Goal: Use online tool/utility: Utilize a website feature to perform a specific function

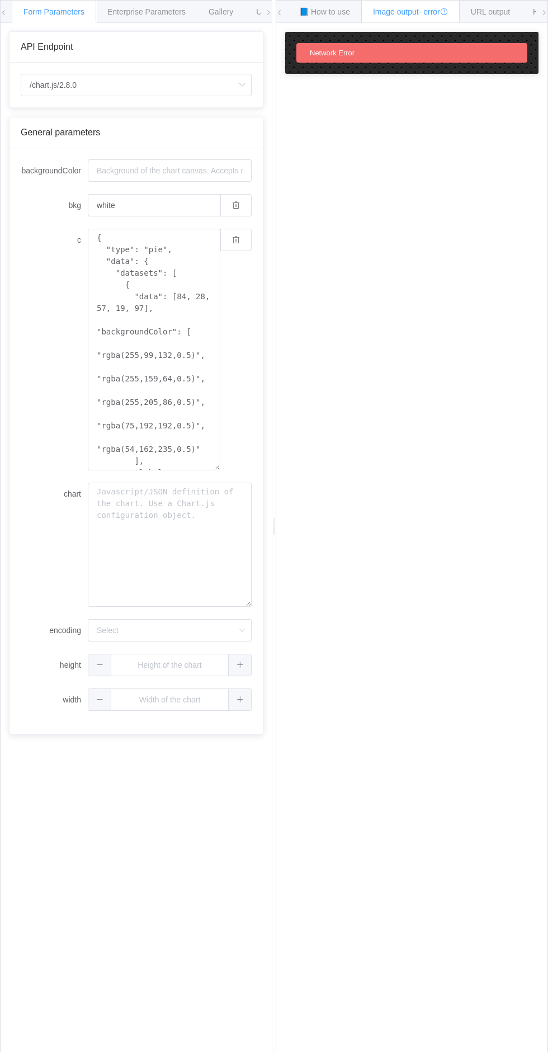
click at [228, 120] on div "General parameters" at bounding box center [136, 132] width 253 height 31
click at [230, 87] on input "/chart.js/2.8.0" at bounding box center [136, 85] width 231 height 22
click at [212, 114] on li "/chart" at bounding box center [136, 116] width 230 height 19
type input "/chart"
type input "20"
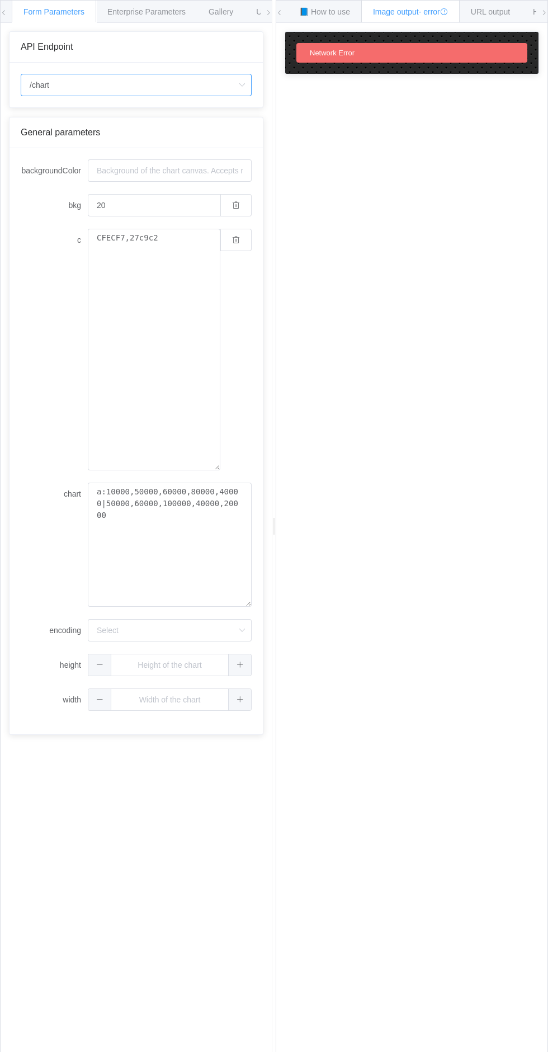
click at [222, 86] on input "/chart" at bounding box center [136, 85] width 231 height 22
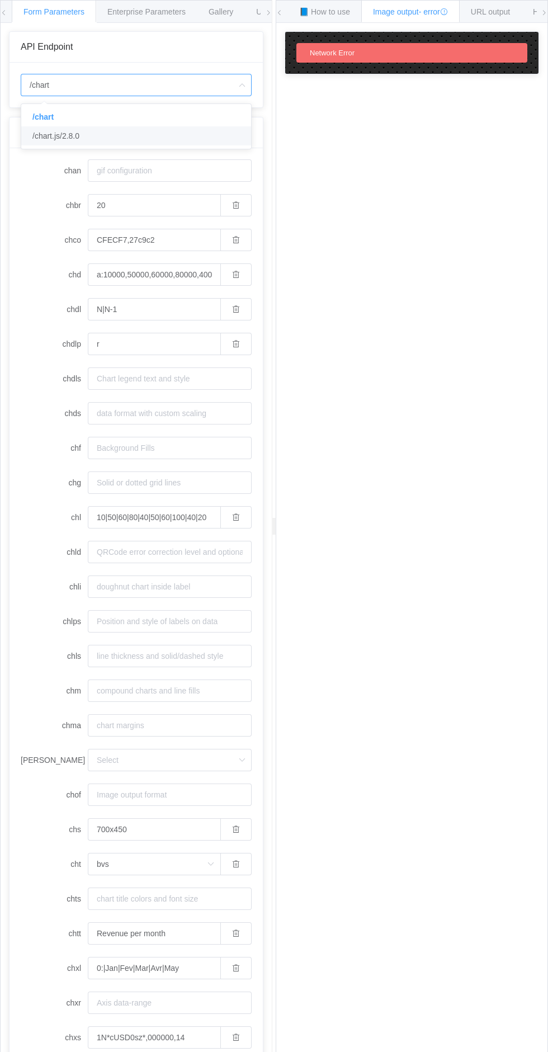
click at [202, 114] on li "/chart" at bounding box center [136, 116] width 230 height 19
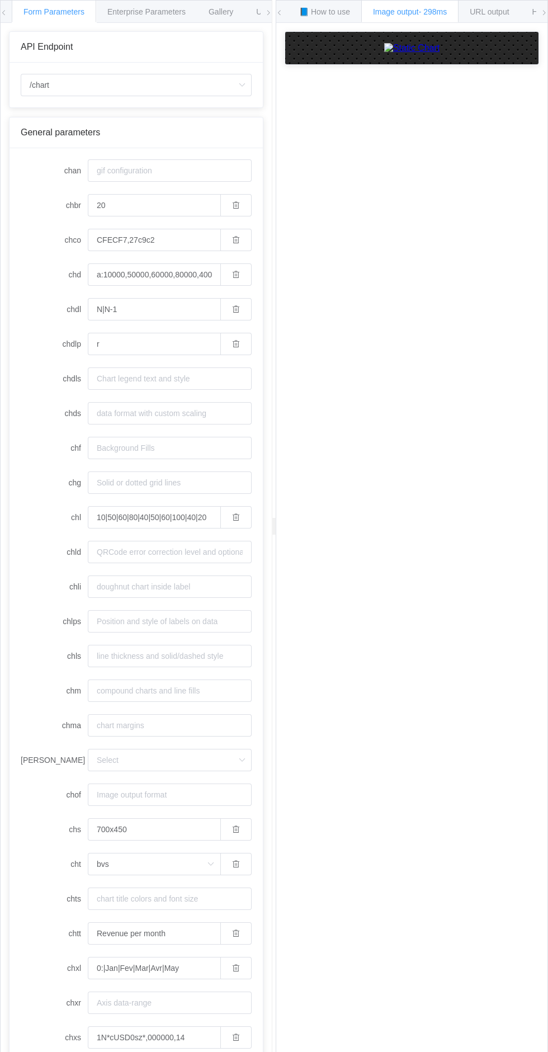
click at [333, 15] on span "📘 How to use" at bounding box center [324, 11] width 51 height 9
